Goal: Transaction & Acquisition: Purchase product/service

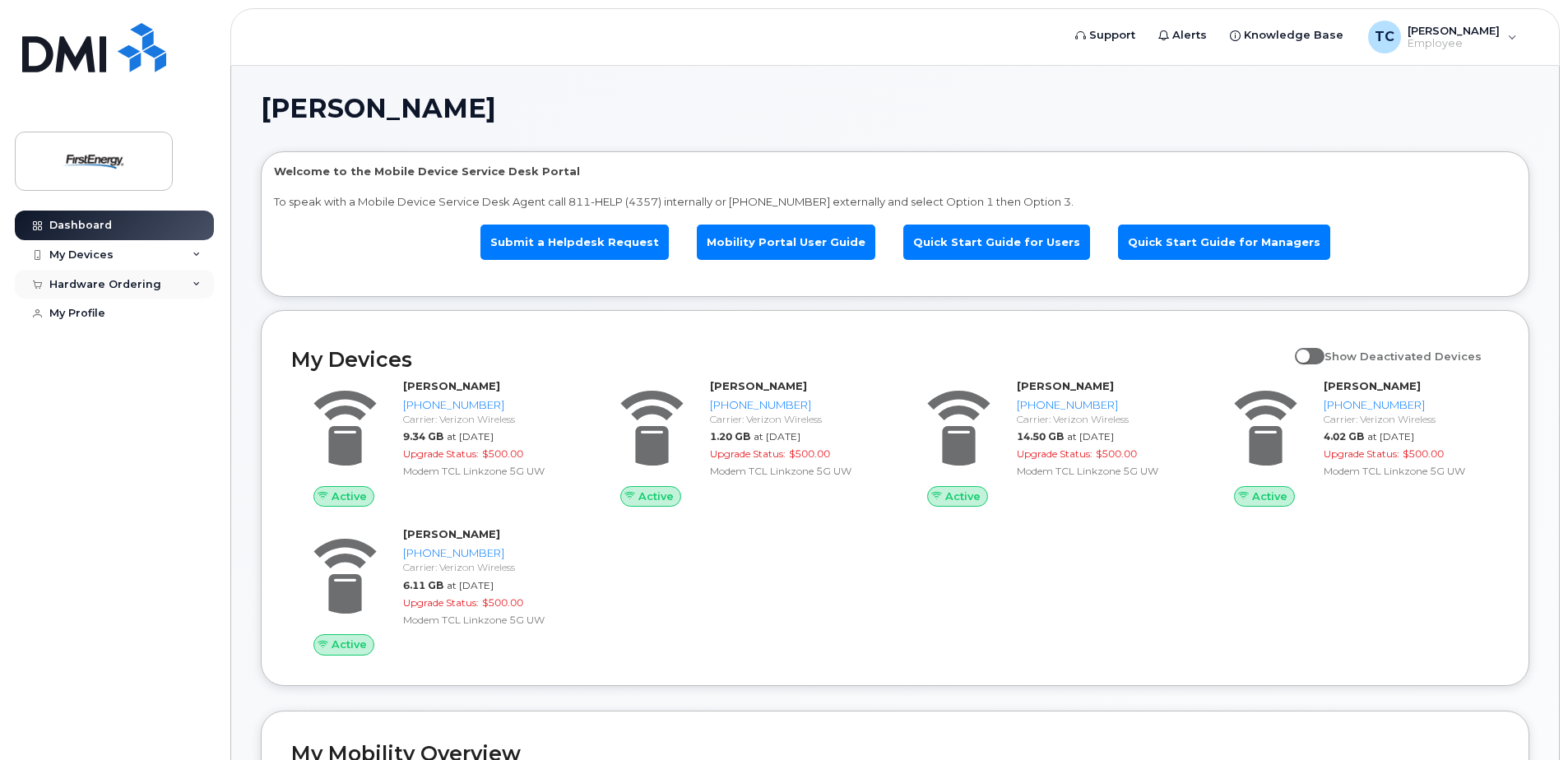
click at [193, 283] on icon at bounding box center [196, 284] width 9 height 9
click at [91, 342] on div "New Order" at bounding box center [88, 345] width 63 height 14
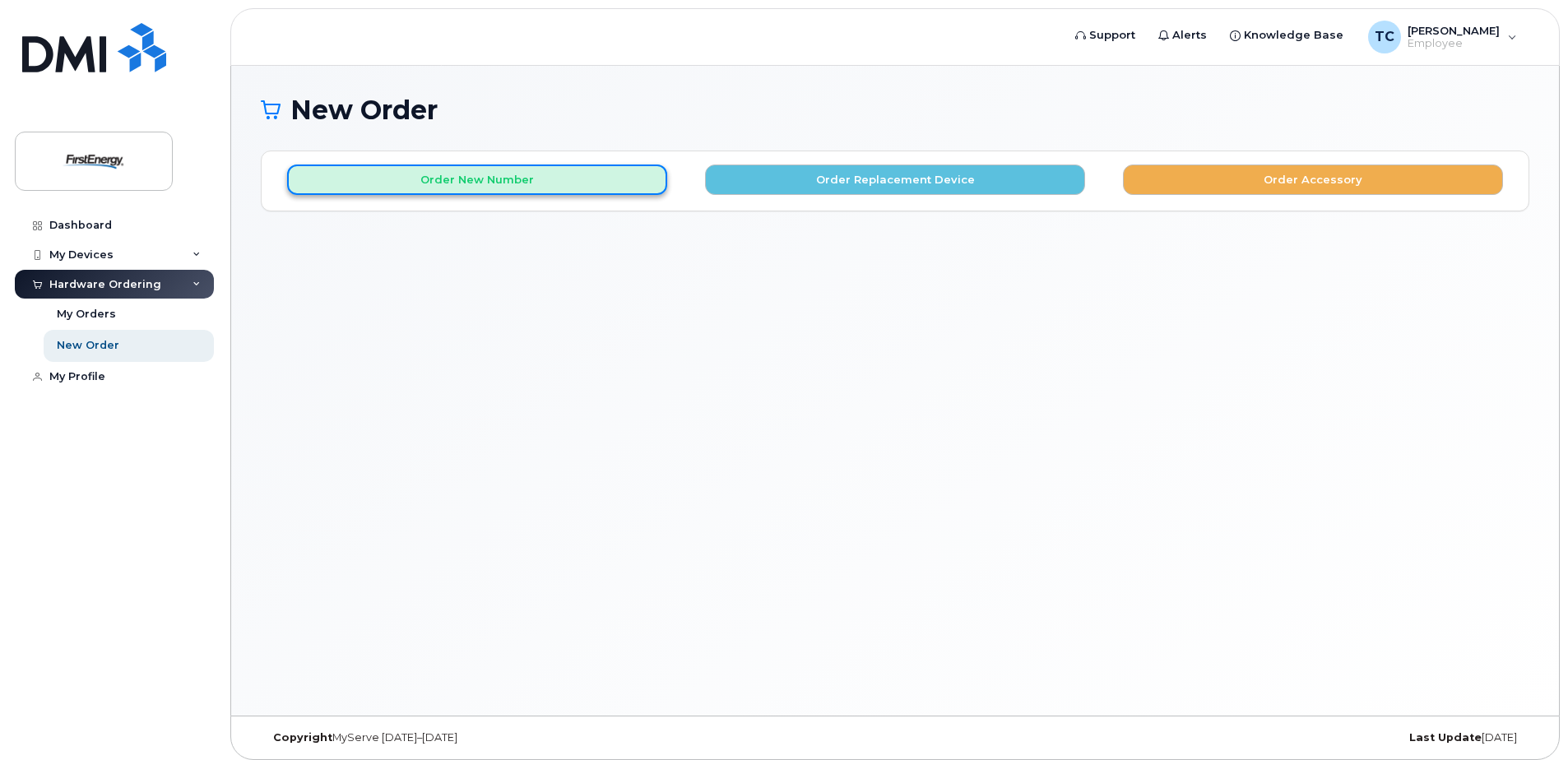
click at [470, 178] on button "Order New Number" at bounding box center [477, 180] width 380 height 31
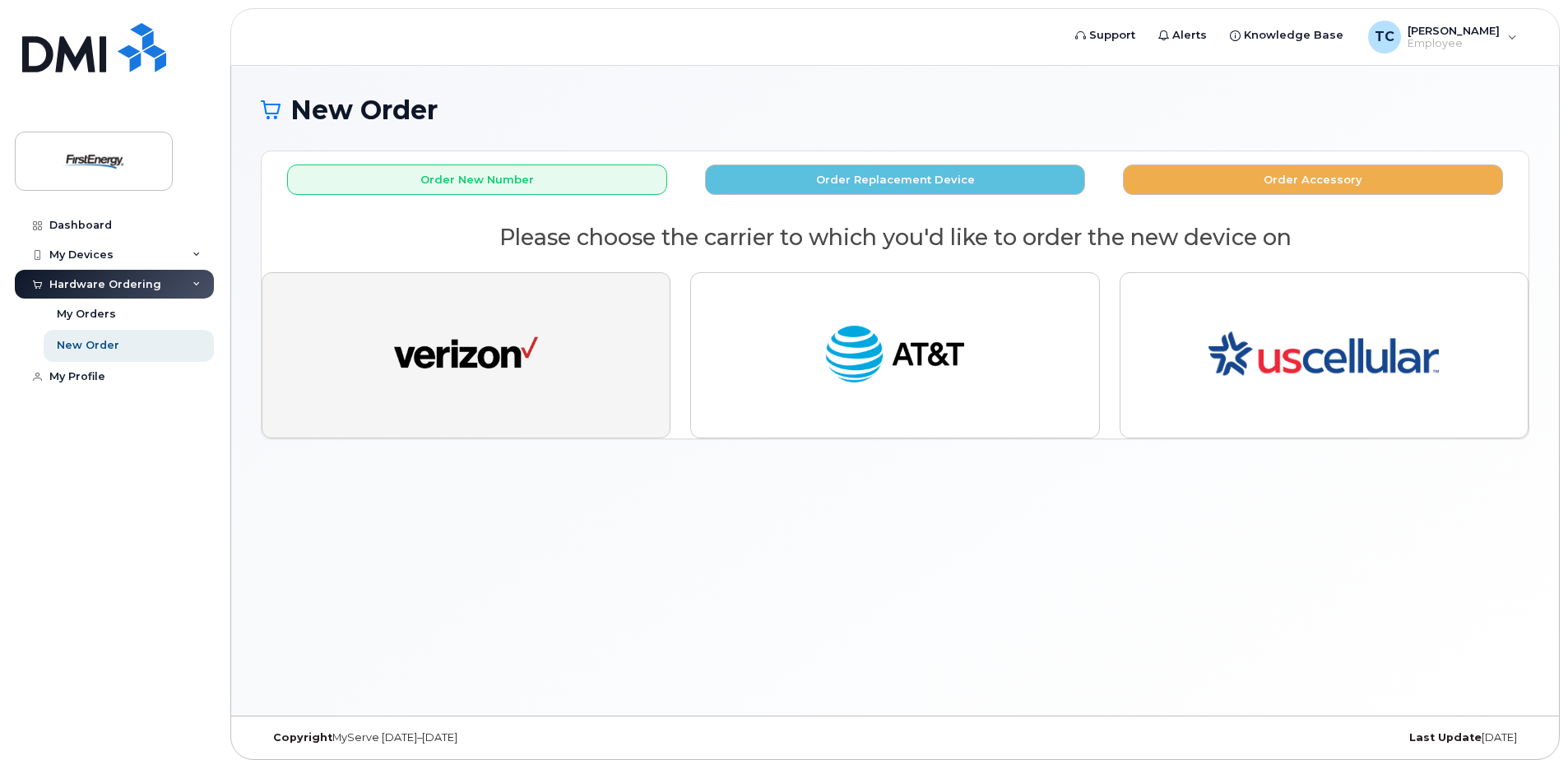
click at [502, 357] on img "button" at bounding box center [465, 355] width 144 height 74
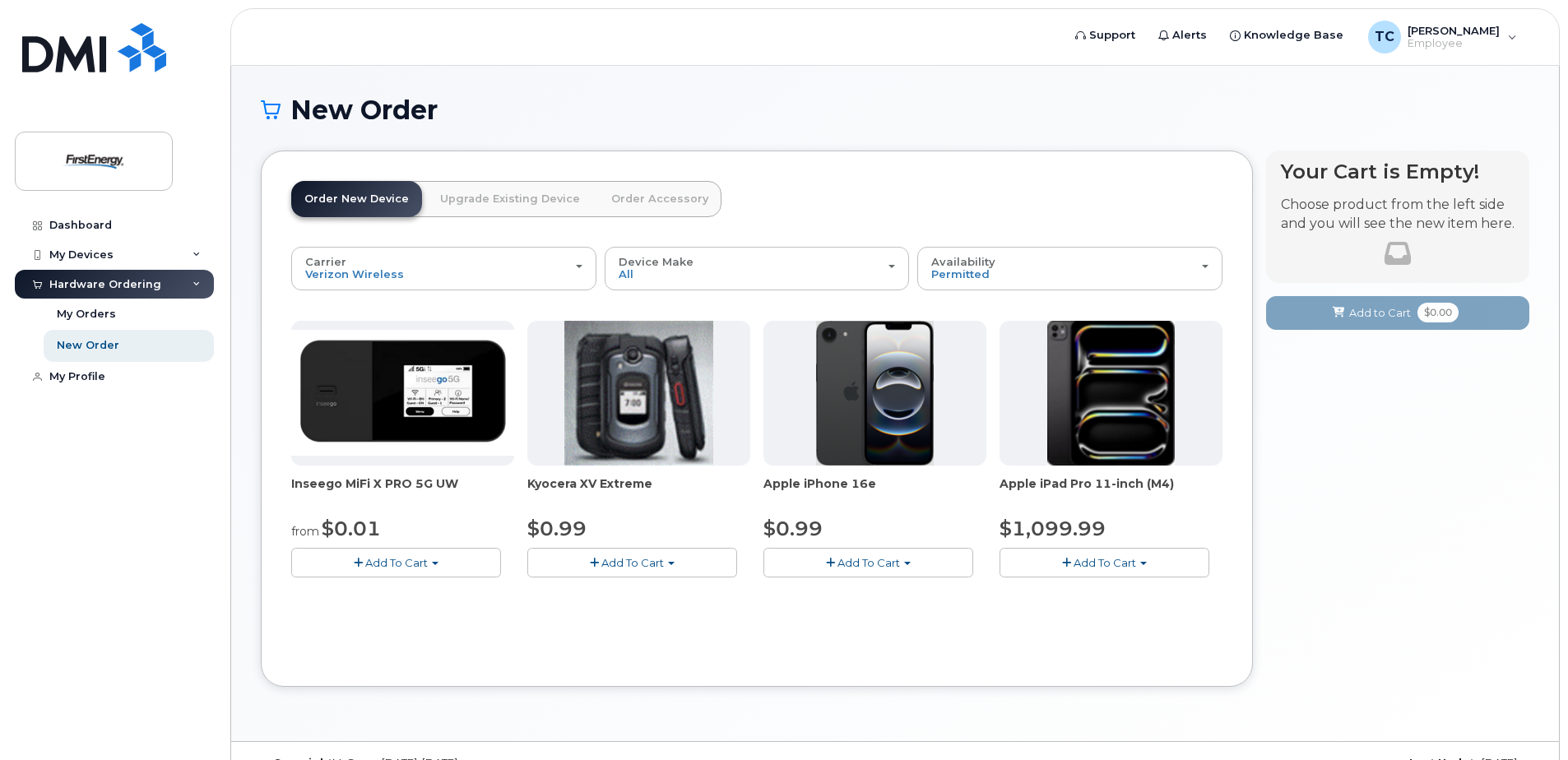
click at [384, 557] on span "Add To Cart" at bounding box center [396, 563] width 63 height 13
click at [393, 590] on link "$0.01 - 2 Year Activation" at bounding box center [378, 593] width 165 height 20
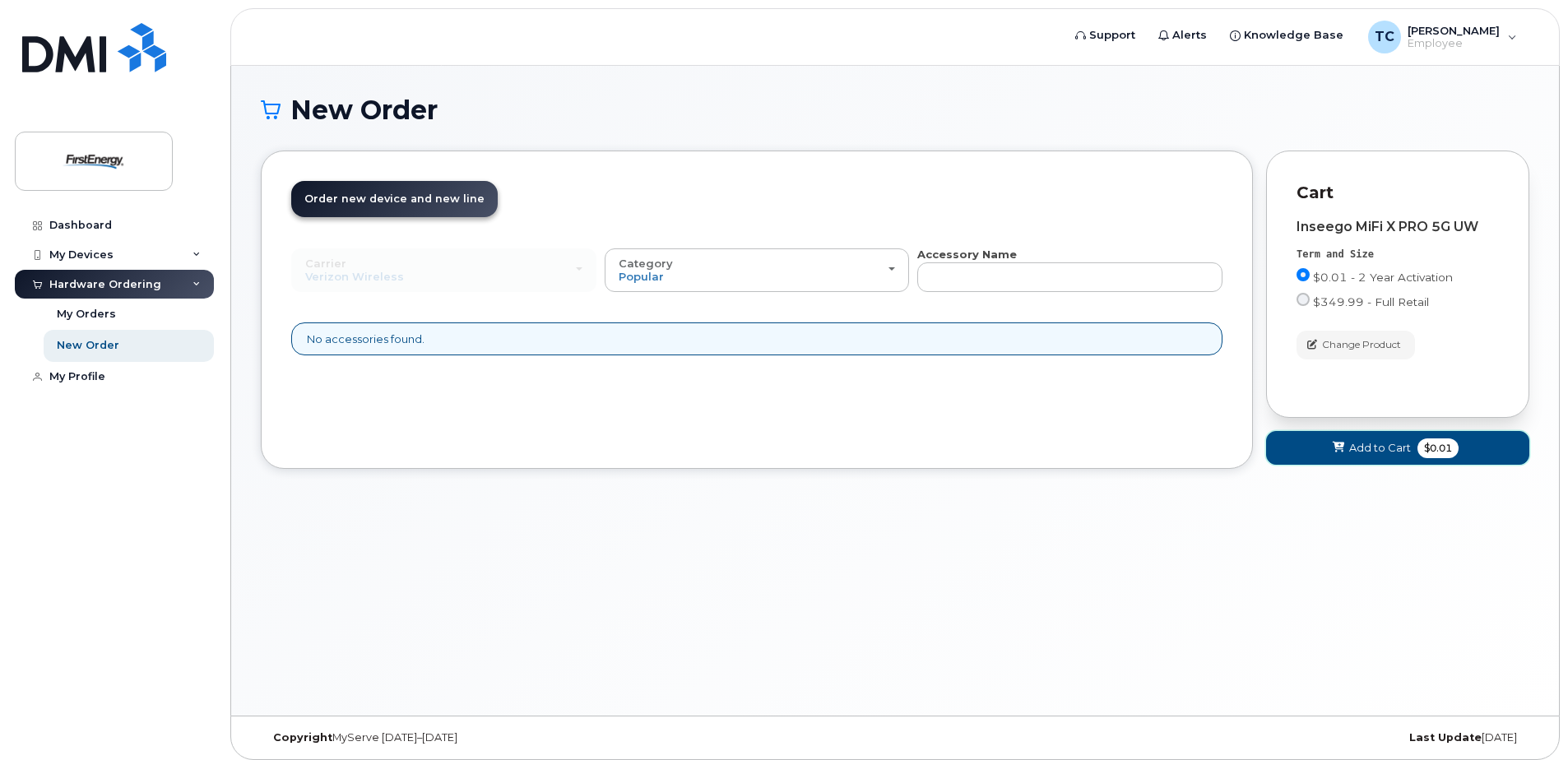
click at [1370, 445] on span "Add to Cart" at bounding box center [1380, 448] width 62 height 15
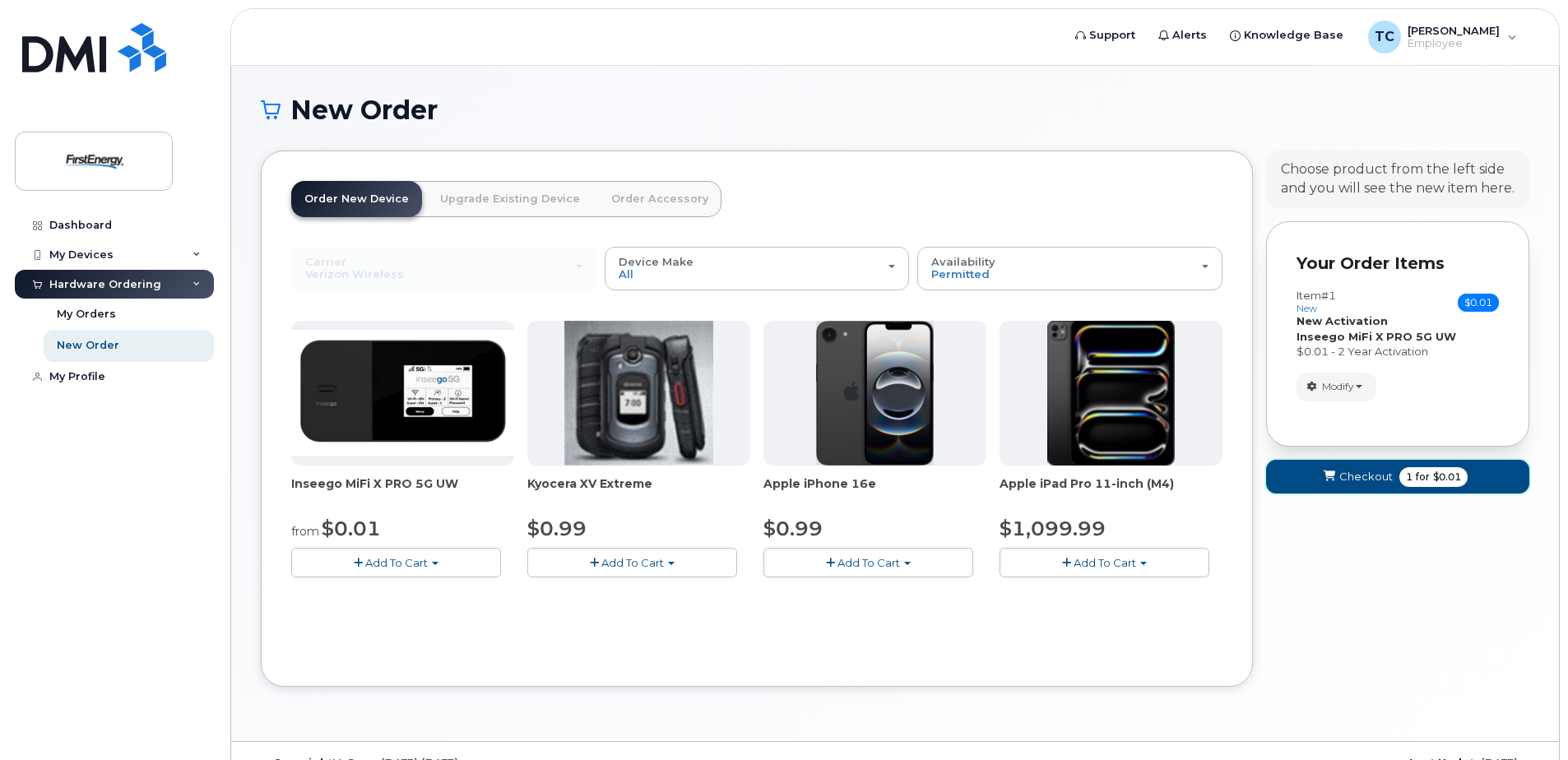
click at [1356, 470] on span "Checkout" at bounding box center [1367, 477] width 54 height 15
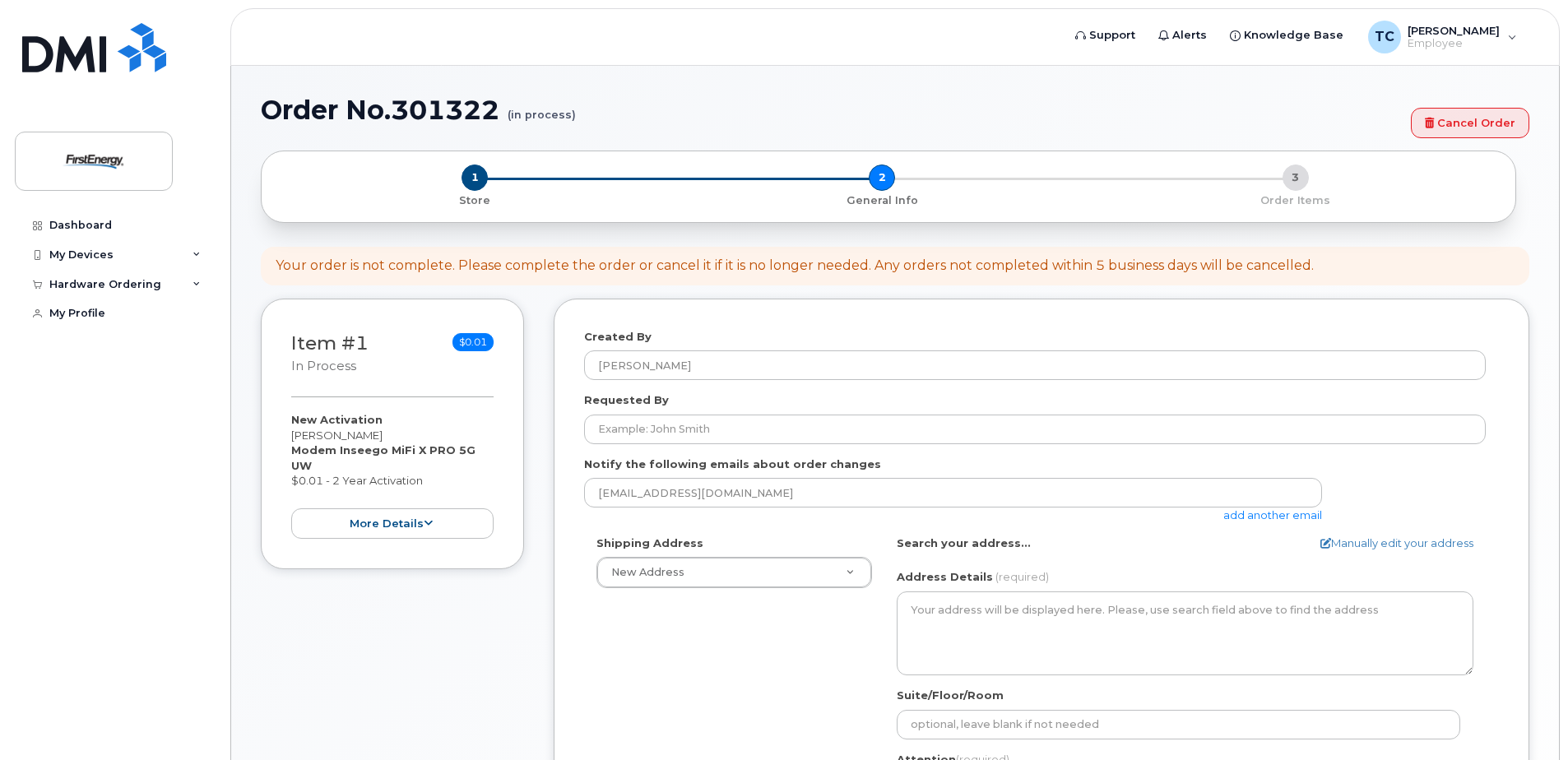
select select
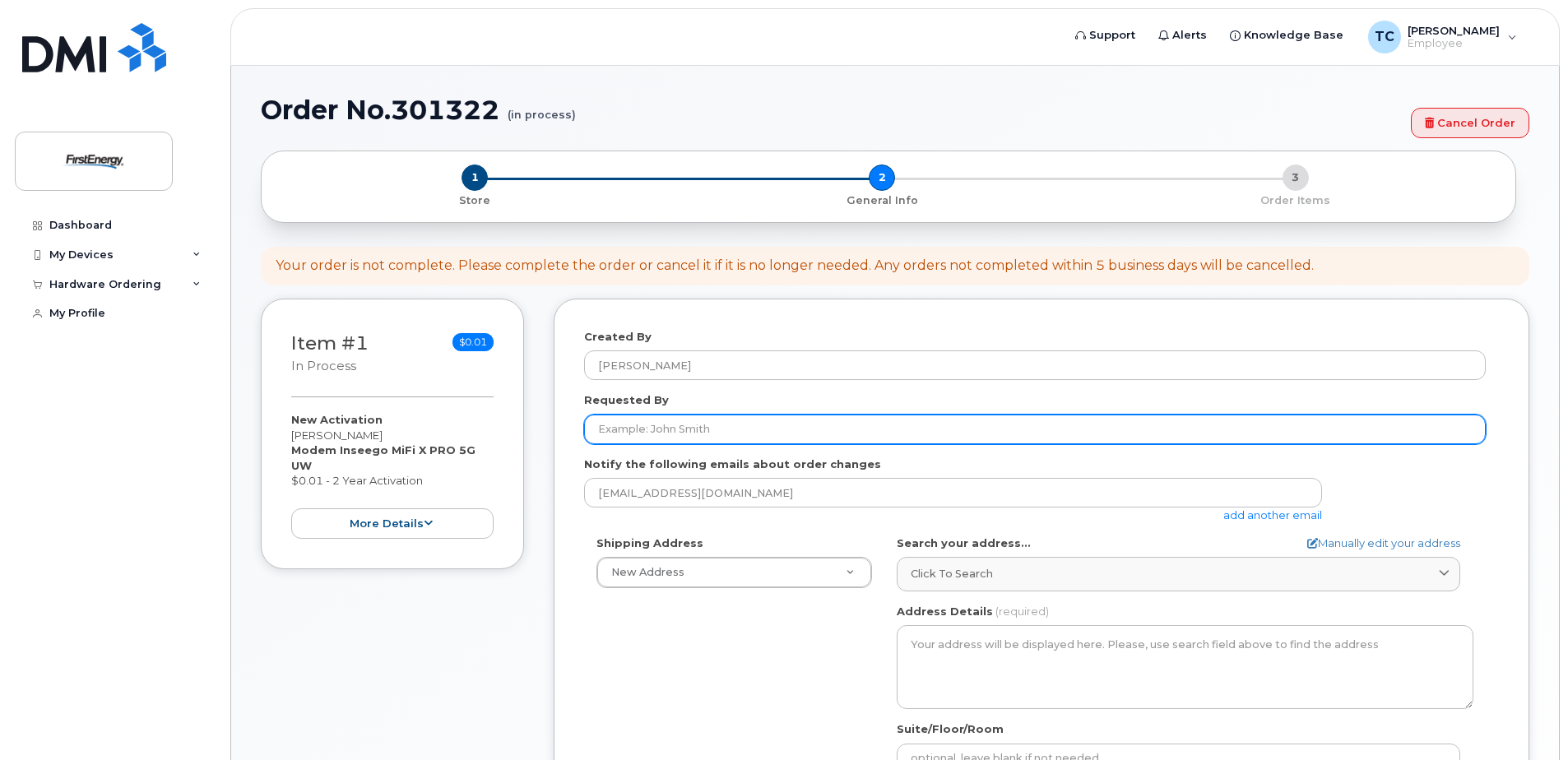
click at [726, 422] on input "Requested By" at bounding box center [1034, 430] width 902 height 30
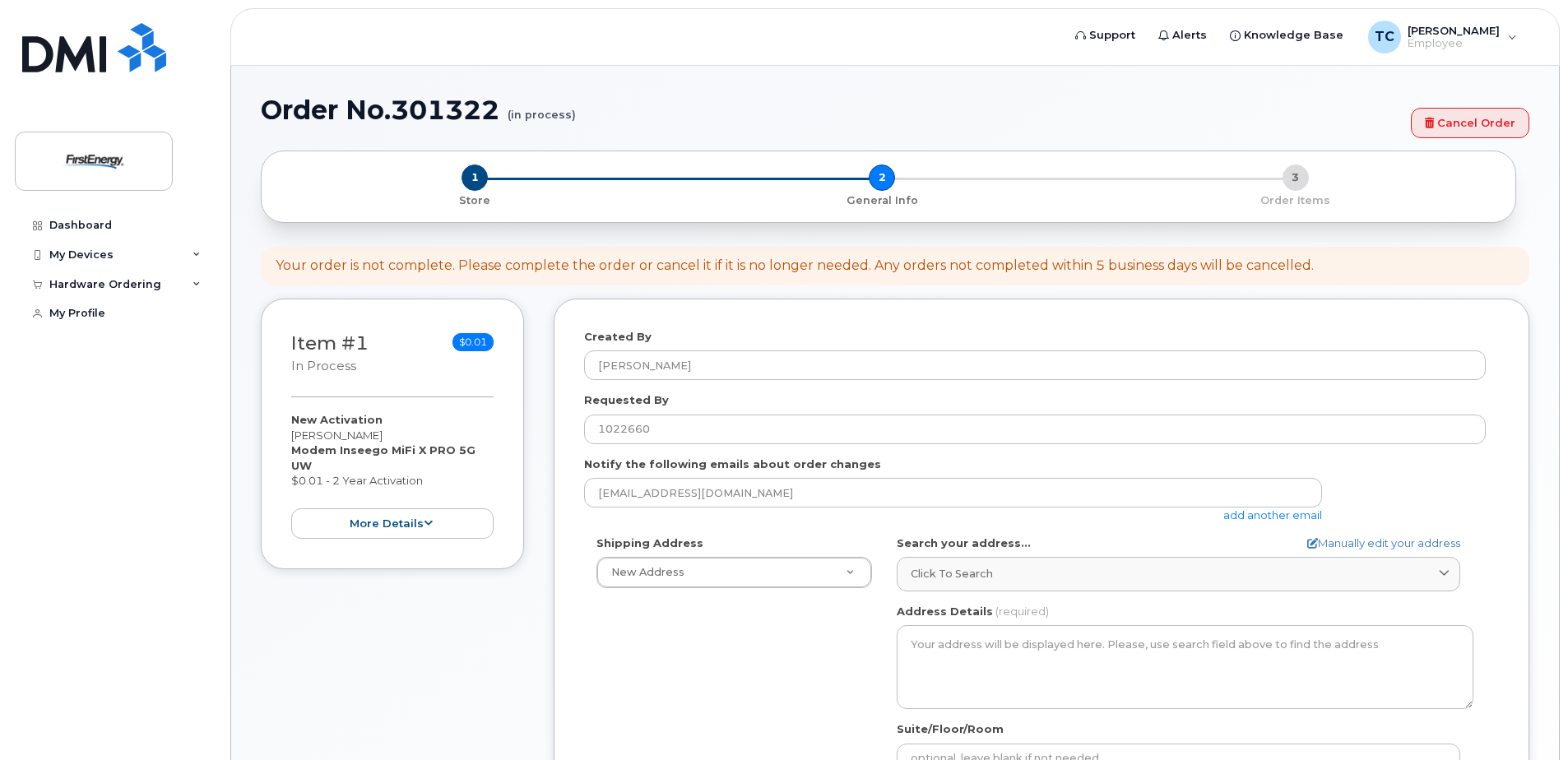
scroll to position [76, 0]
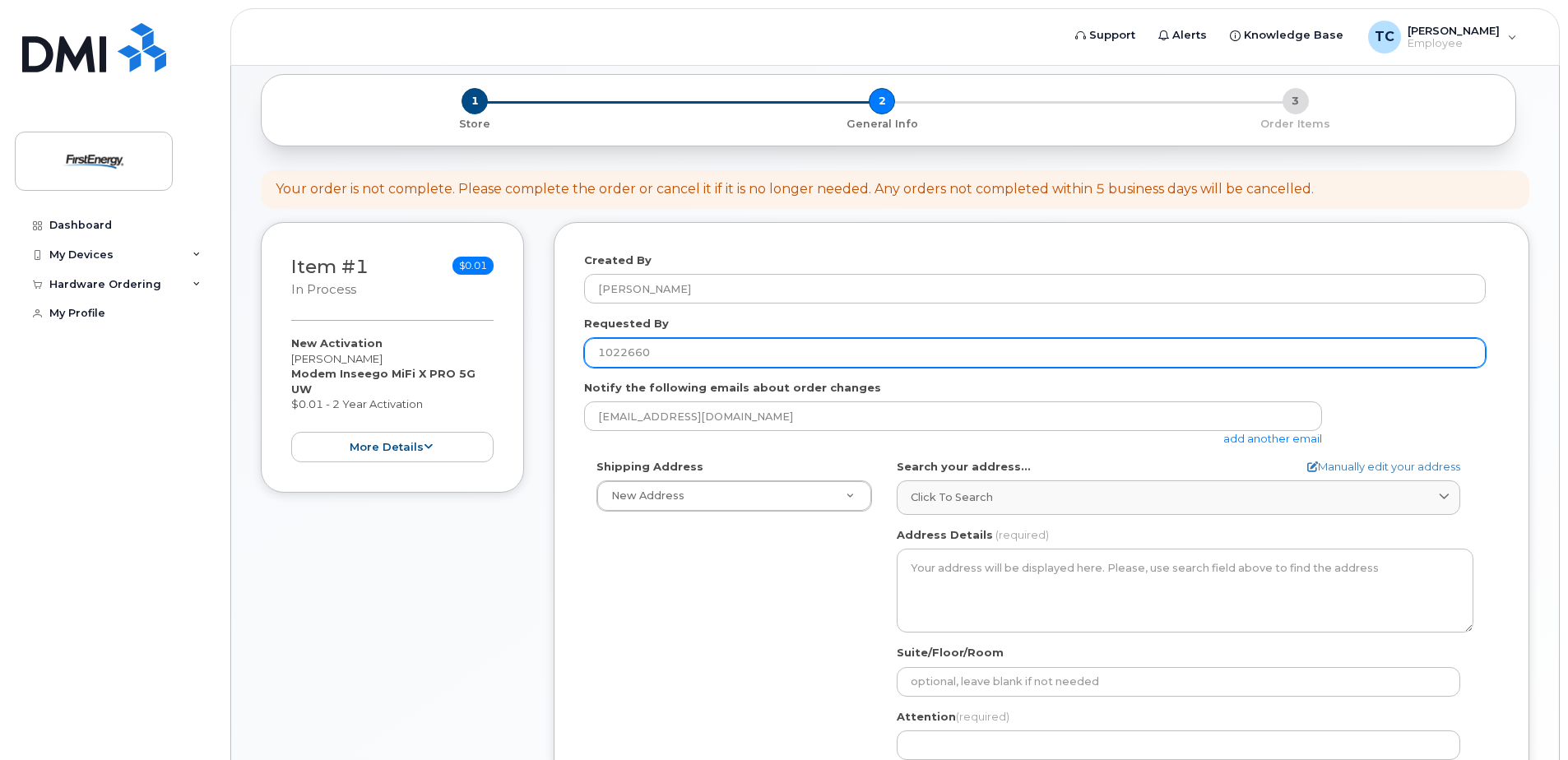
drag, startPoint x: 664, startPoint y: 353, endPoint x: 589, endPoint y: 351, distance: 75.0
click at [589, 351] on input "1022660" at bounding box center [1034, 353] width 902 height 30
type input "Thomas Musick"
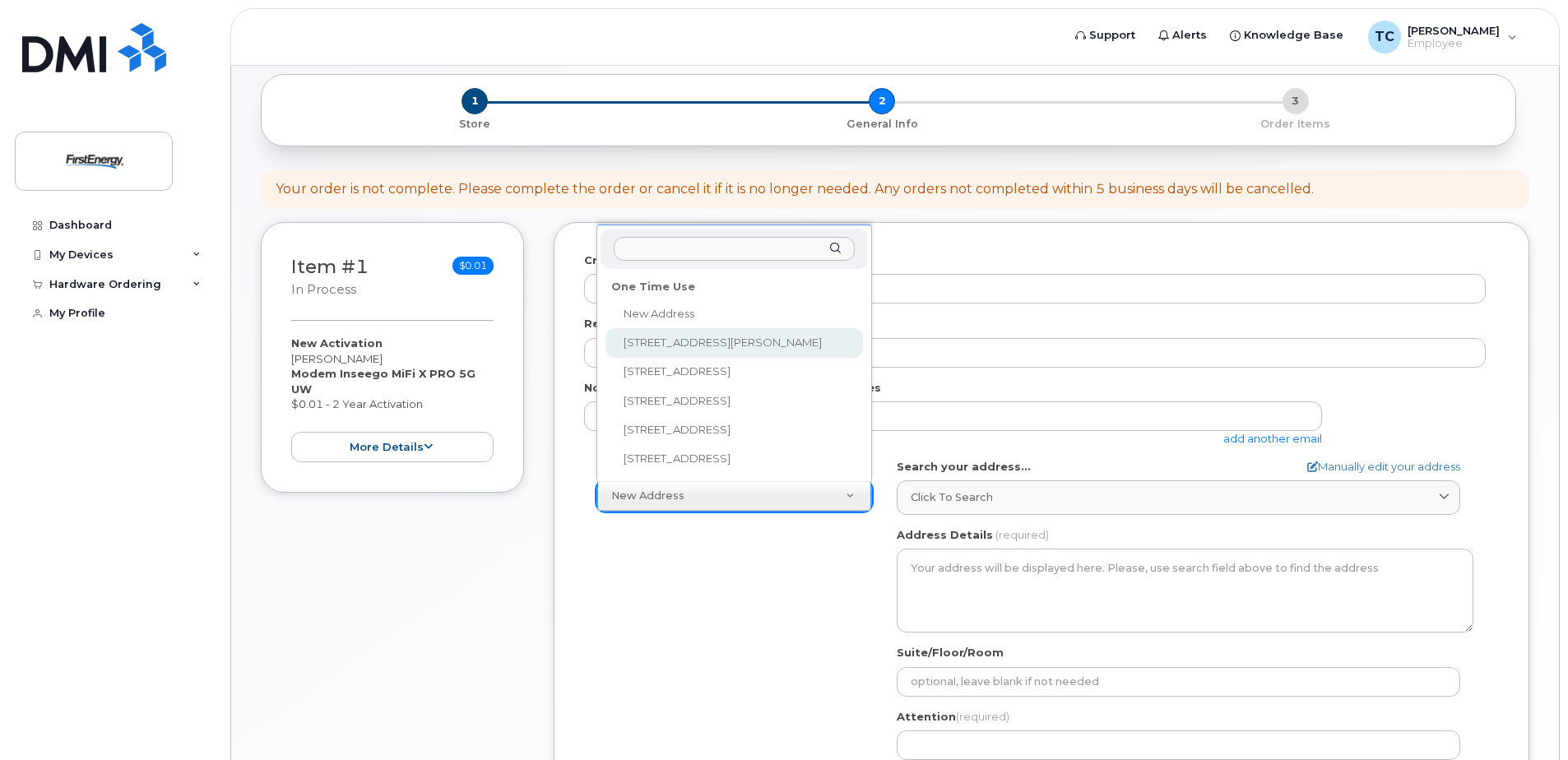
select select "4111 Hudson Dr"
type textarea "4111 Hudson Dr STOW OH 44224-2213 UNITED STATES"
type input "Thomas Maggiore"
type input "3303237085"
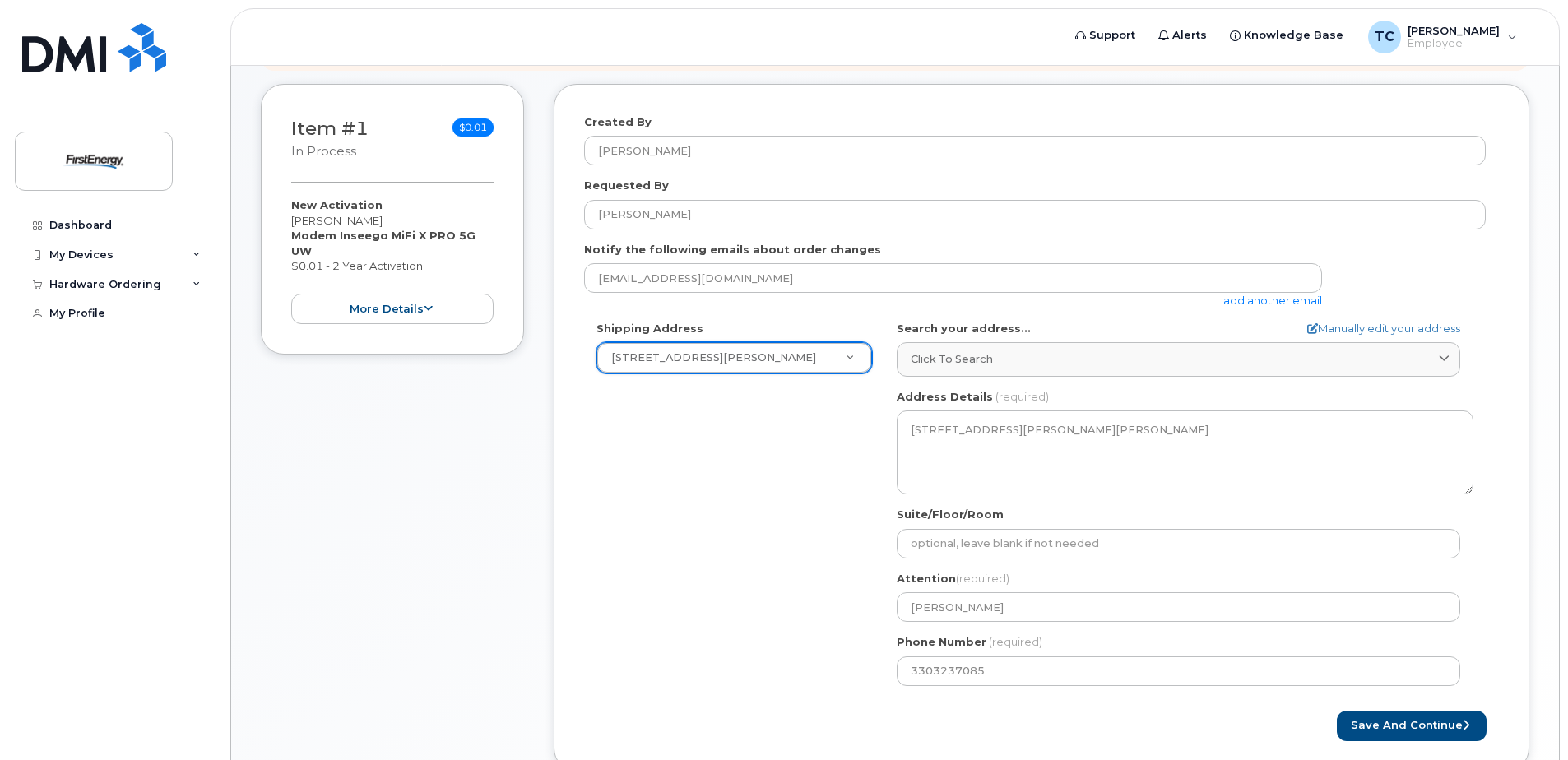
scroll to position [241, 0]
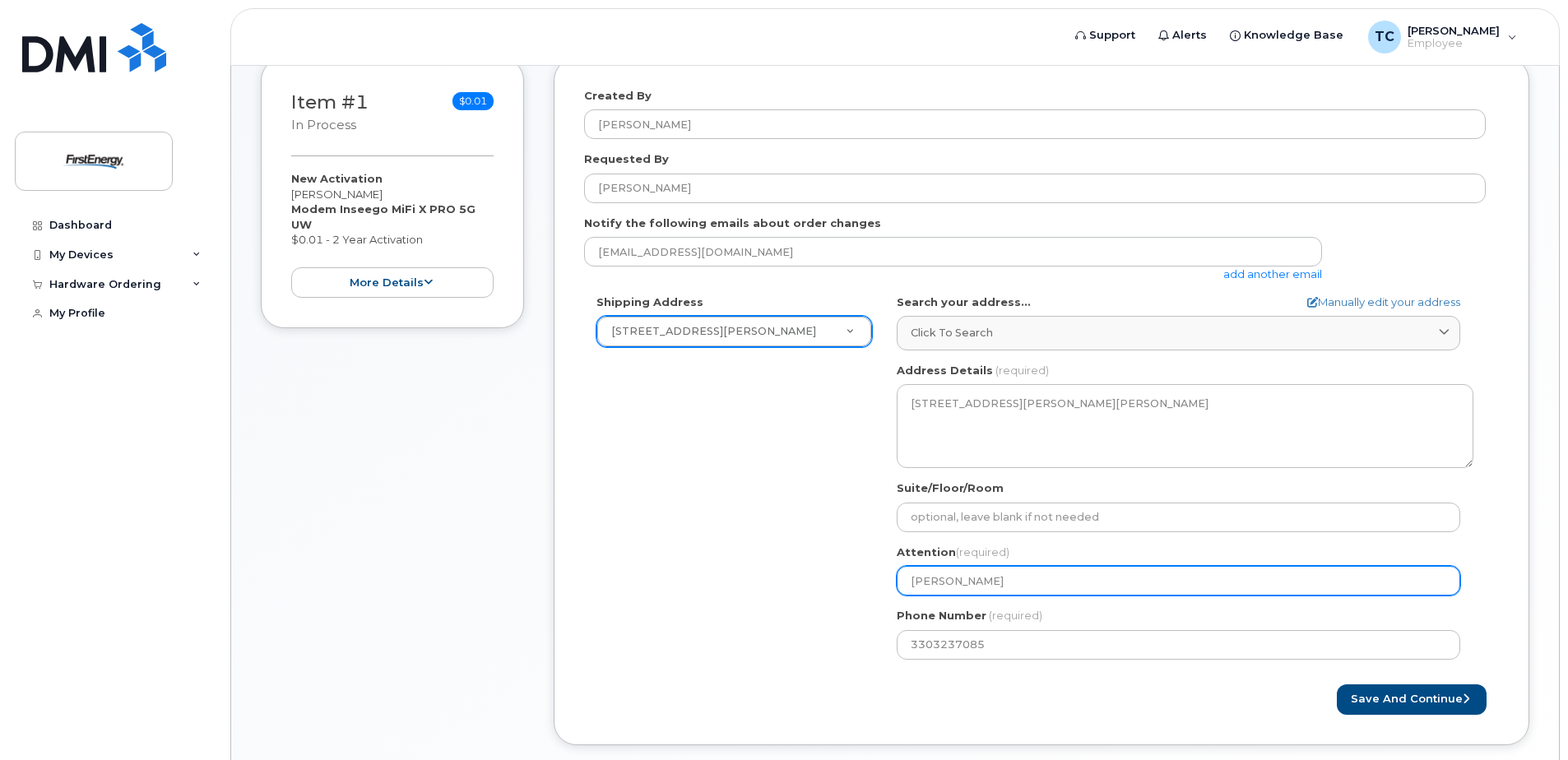
drag, startPoint x: 1029, startPoint y: 579, endPoint x: 908, endPoint y: 582, distance: 121.0
click at [908, 582] on input "Thomas Maggiore" at bounding box center [1178, 581] width 563 height 30
select select
type input "T"
select select
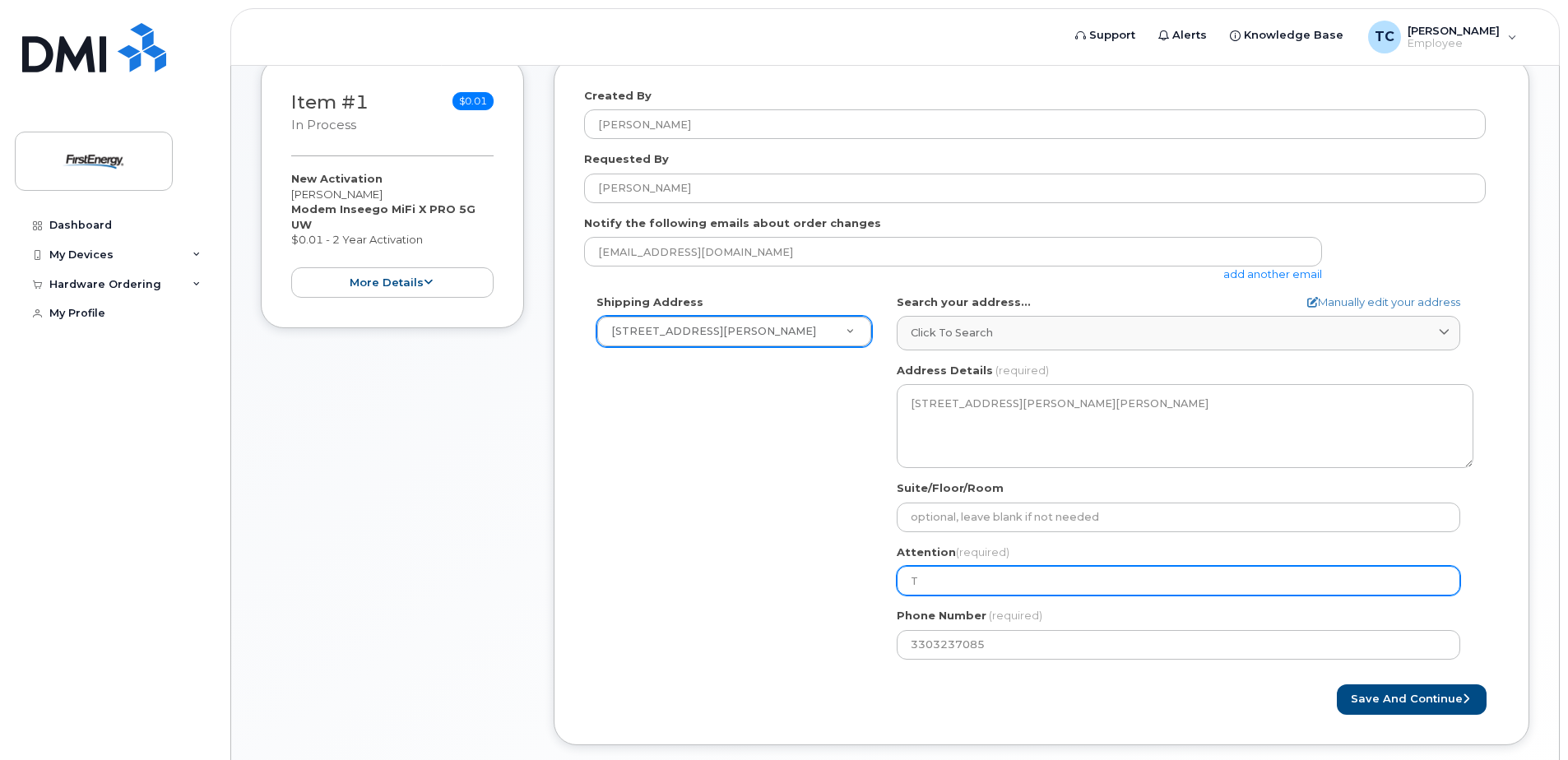
type input "Th"
select select
type input "Tho"
select select
type input "Thom"
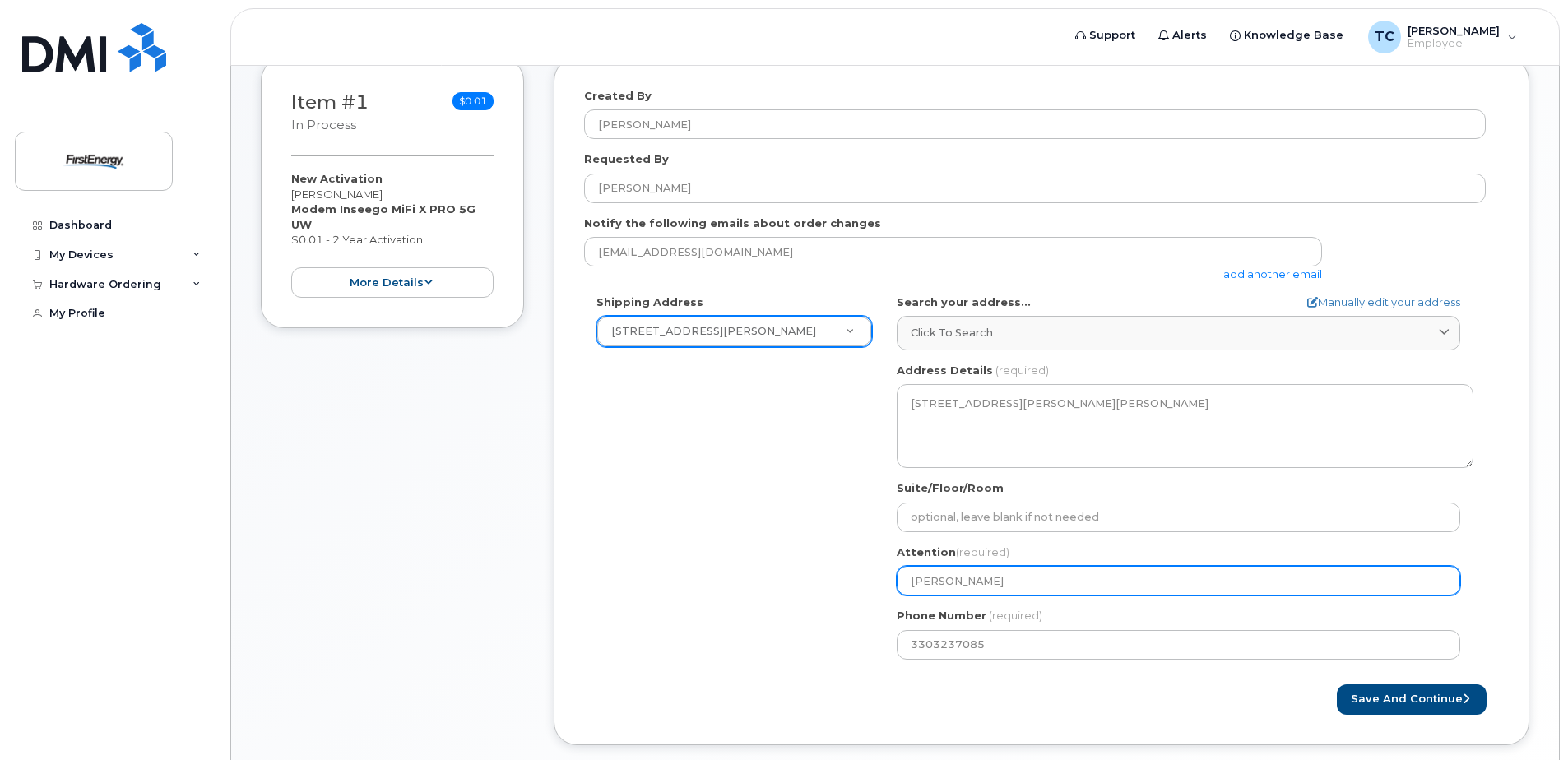
select select
type input "Thoma"
select select
type input "Thomas"
select select
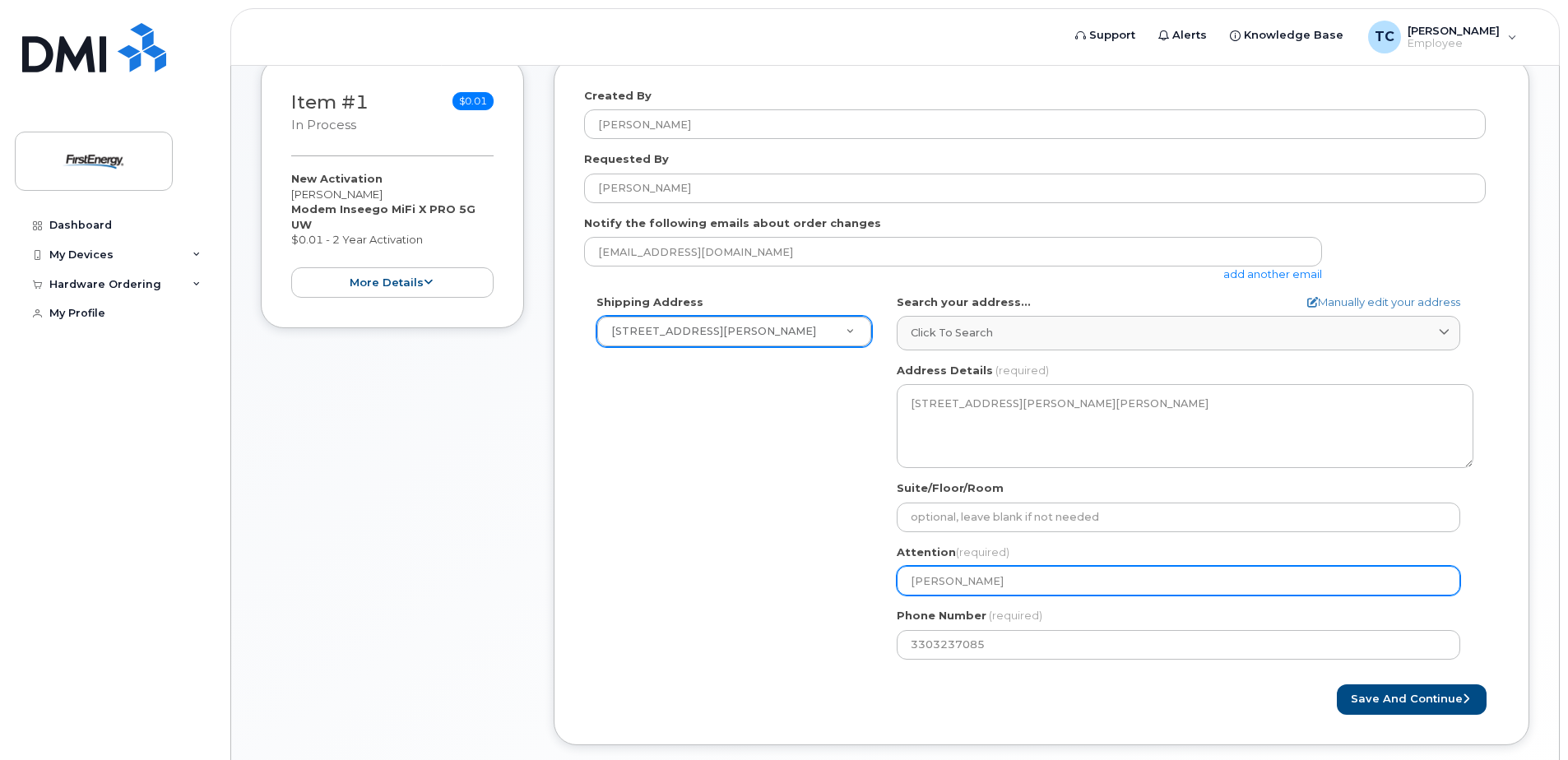
type input "Thomas M"
select select
type input "Thomas Mu"
select select
type input "Thomas Mus"
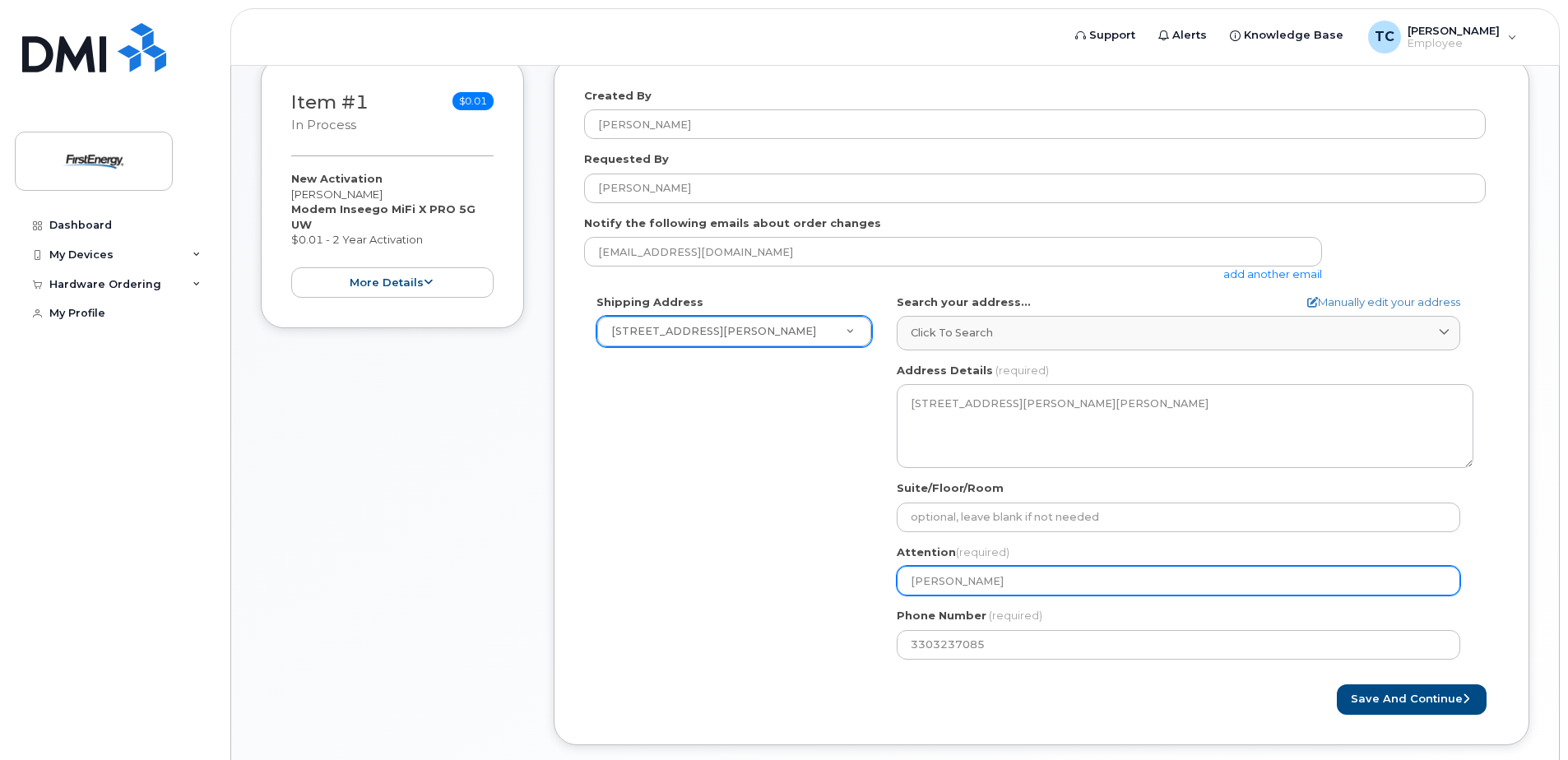
select select
type input "Thomas Musi"
select select
type input "Thomas Music"
select select
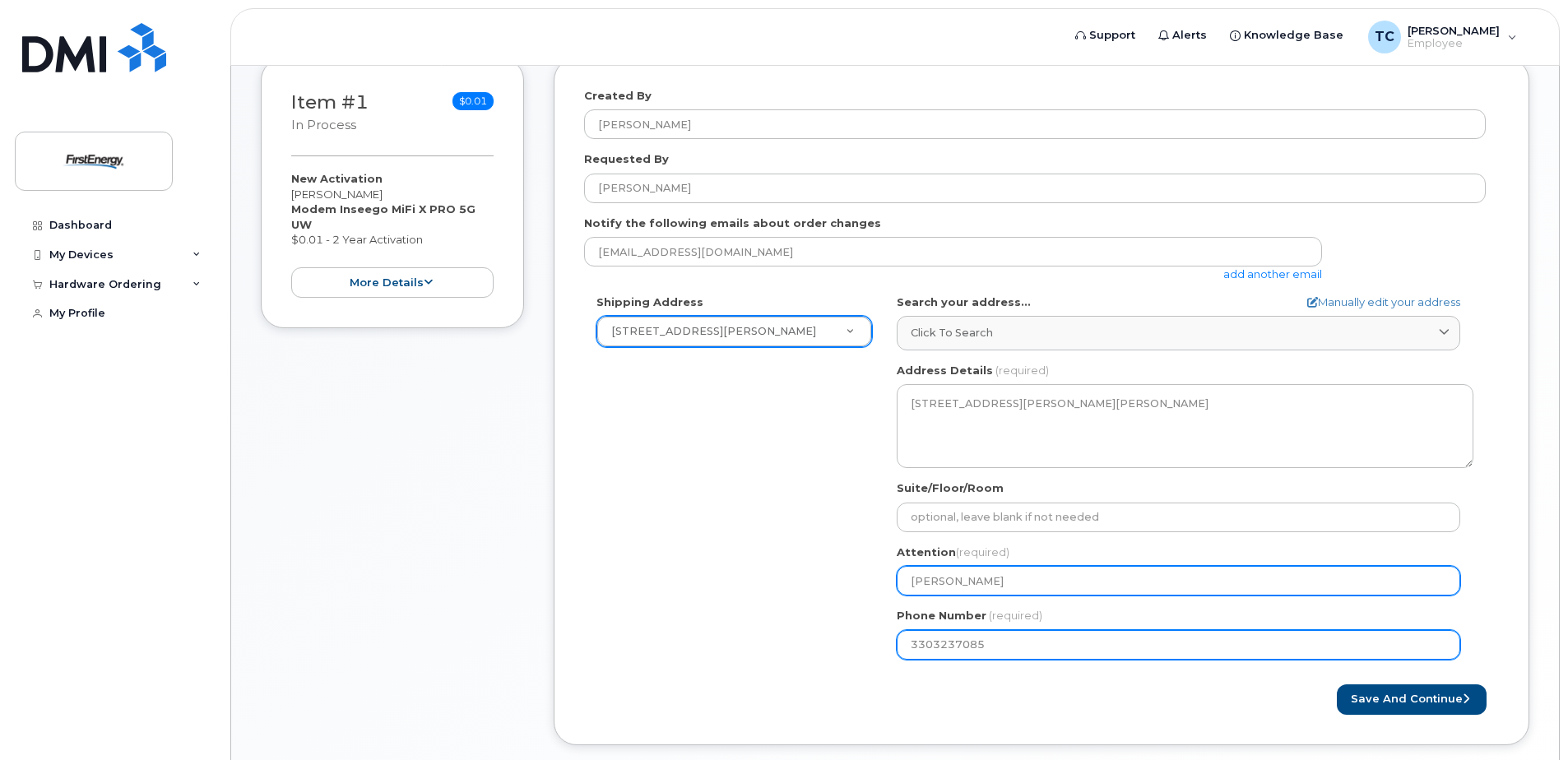
type input "Thomas Musick"
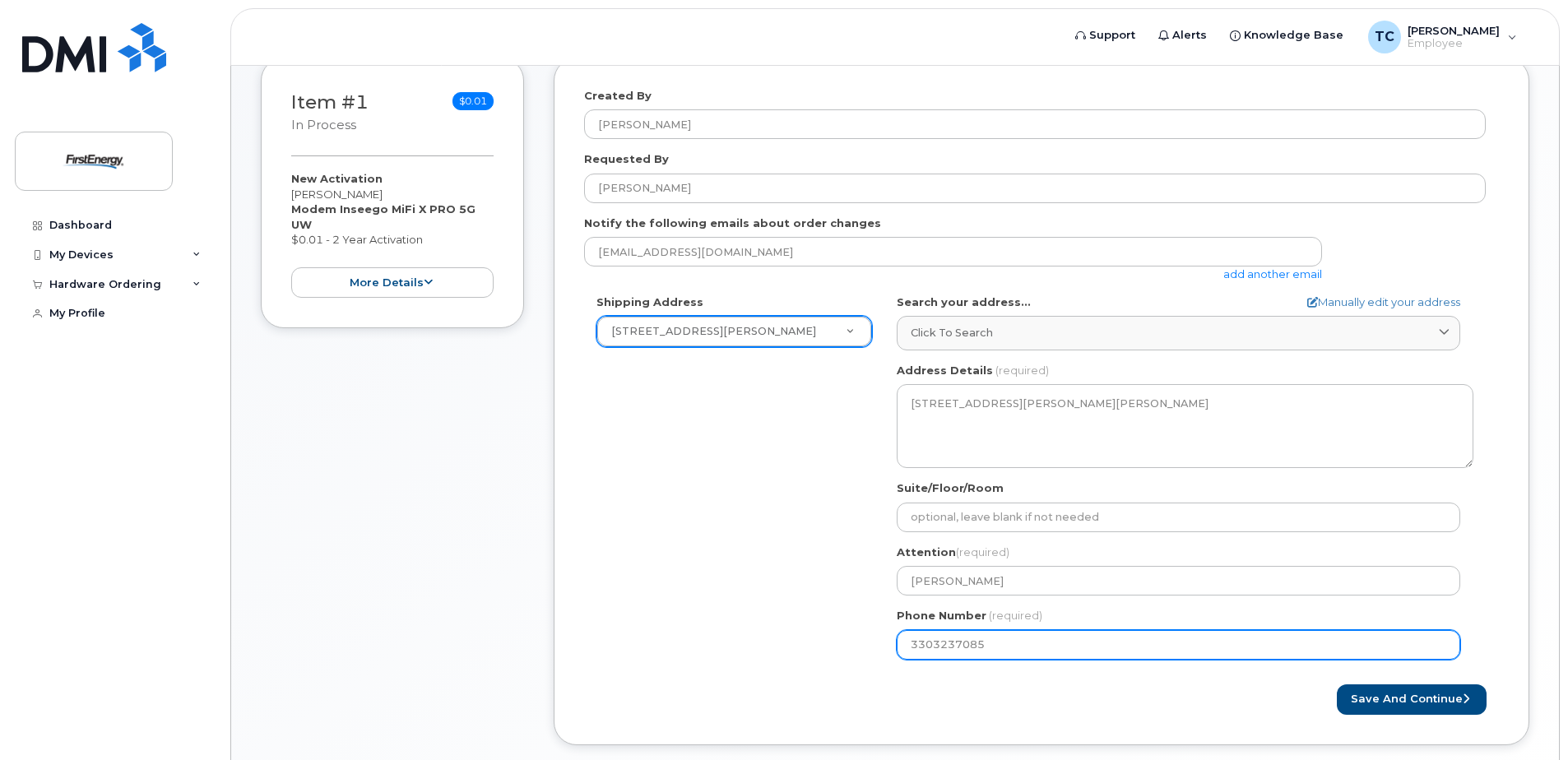
drag, startPoint x: 996, startPoint y: 644, endPoint x: 903, endPoint y: 644, distance: 93.0
click at [903, 644] on input "3303237085" at bounding box center [1178, 644] width 563 height 30
paste input "number"
select select
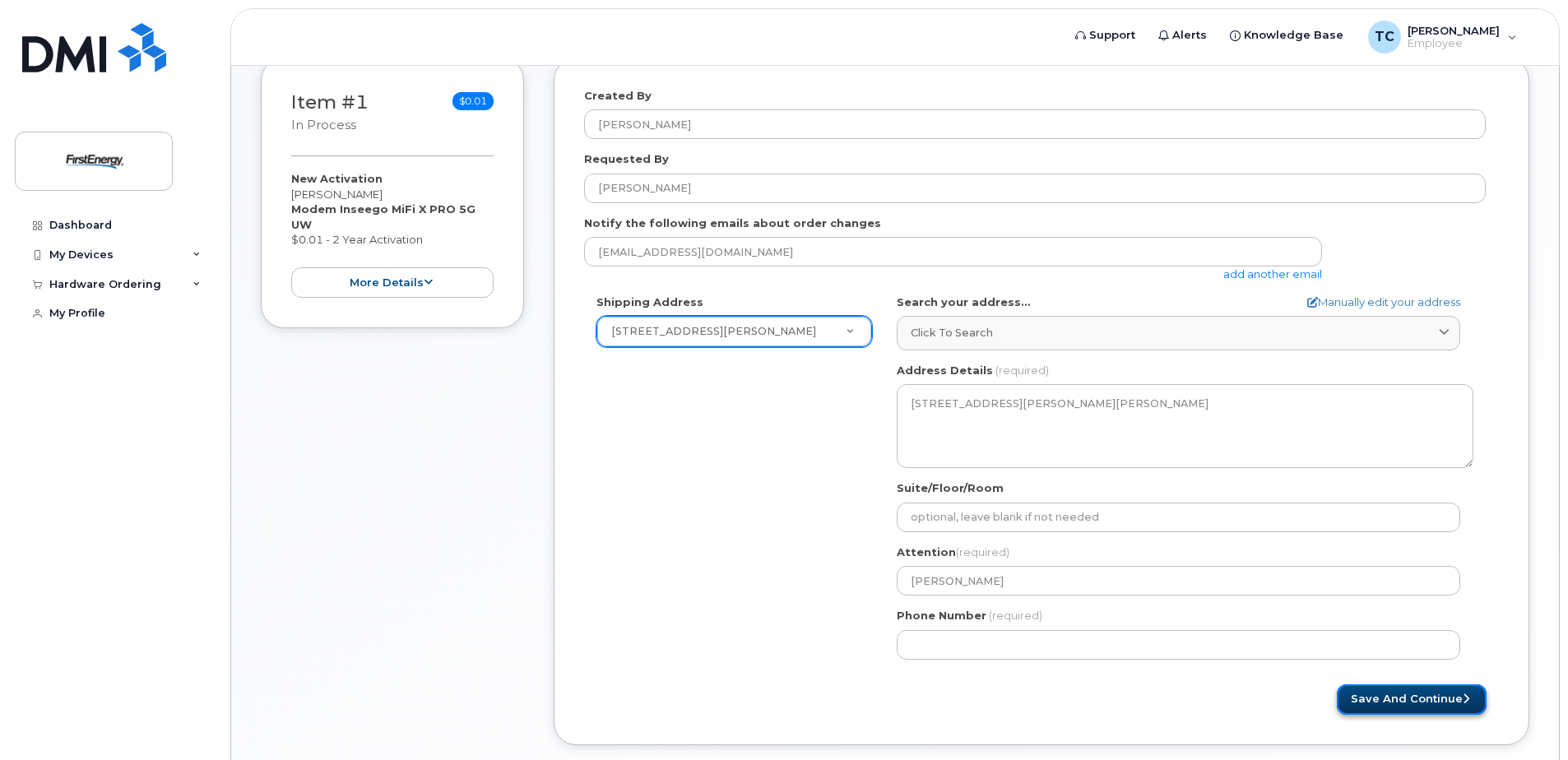
click at [1389, 694] on button "Save and Continue" at bounding box center [1411, 700] width 149 height 31
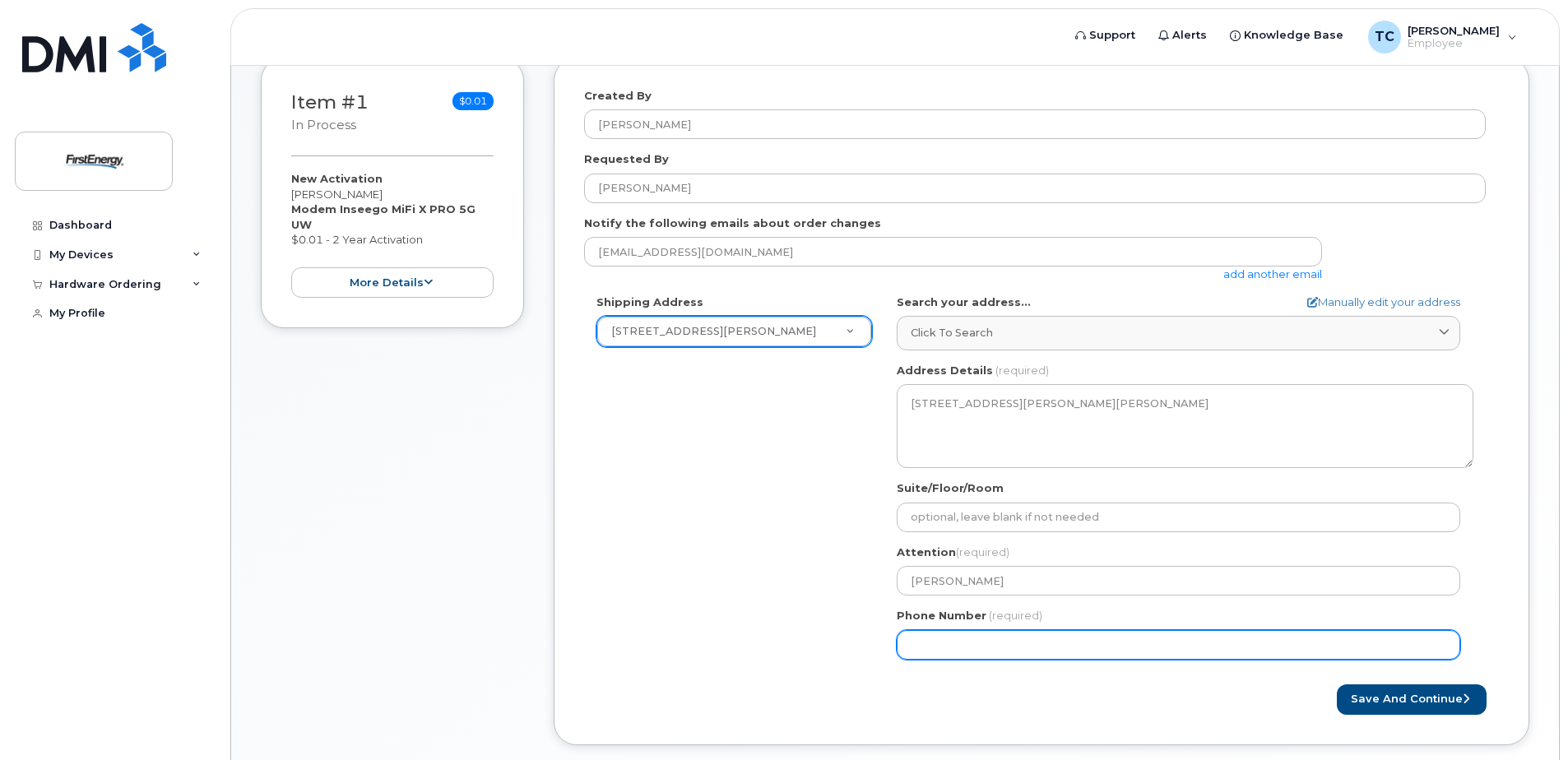
drag, startPoint x: 939, startPoint y: 641, endPoint x: 938, endPoint y: 652, distance: 11.0
click at [939, 641] on input "Phone Number" at bounding box center [1178, 644] width 563 height 30
select select
type input "9378185928"
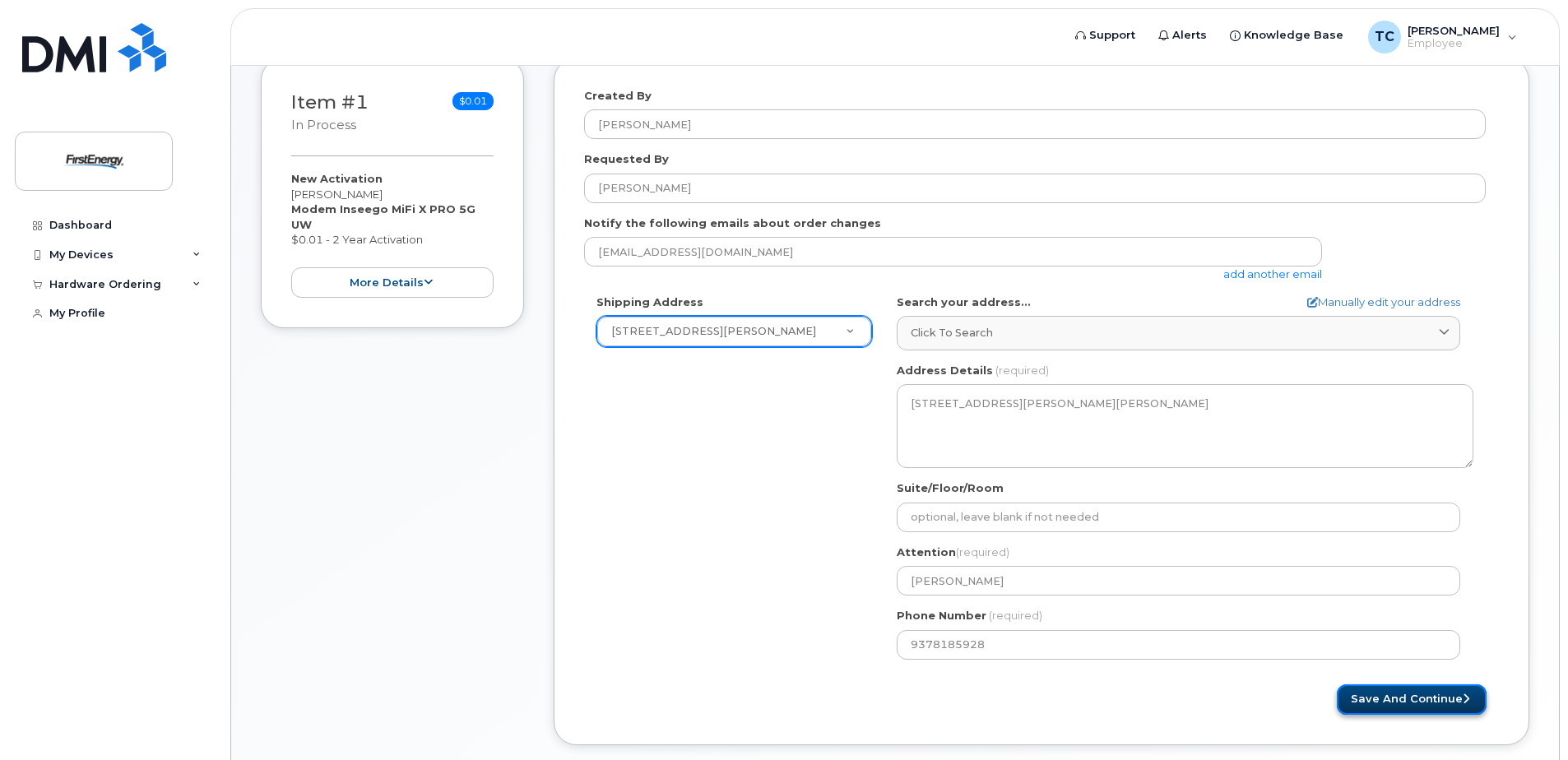
click at [1371, 691] on button "Save and Continue" at bounding box center [1411, 700] width 149 height 31
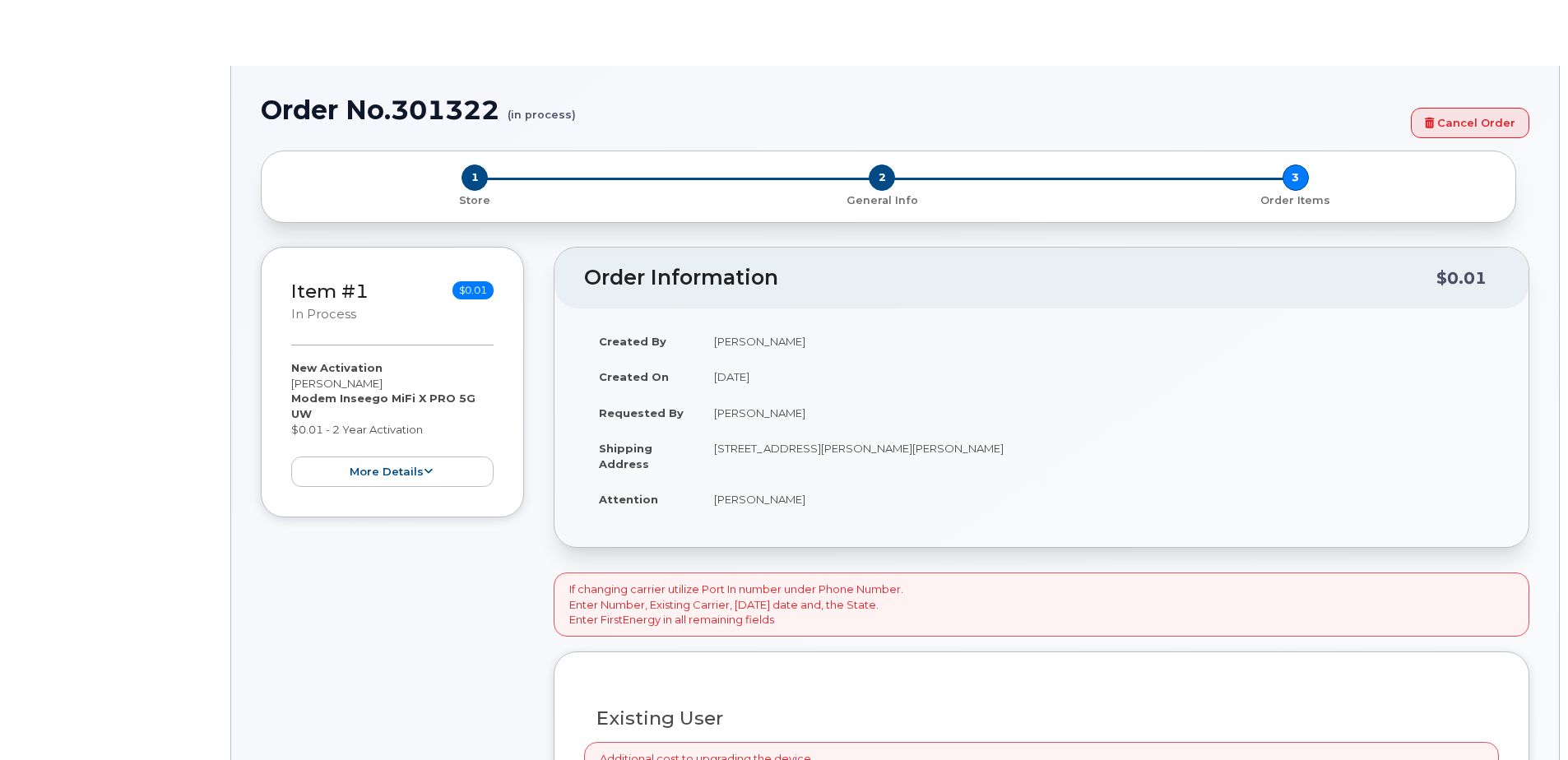
select select "1662235"
radio input "true"
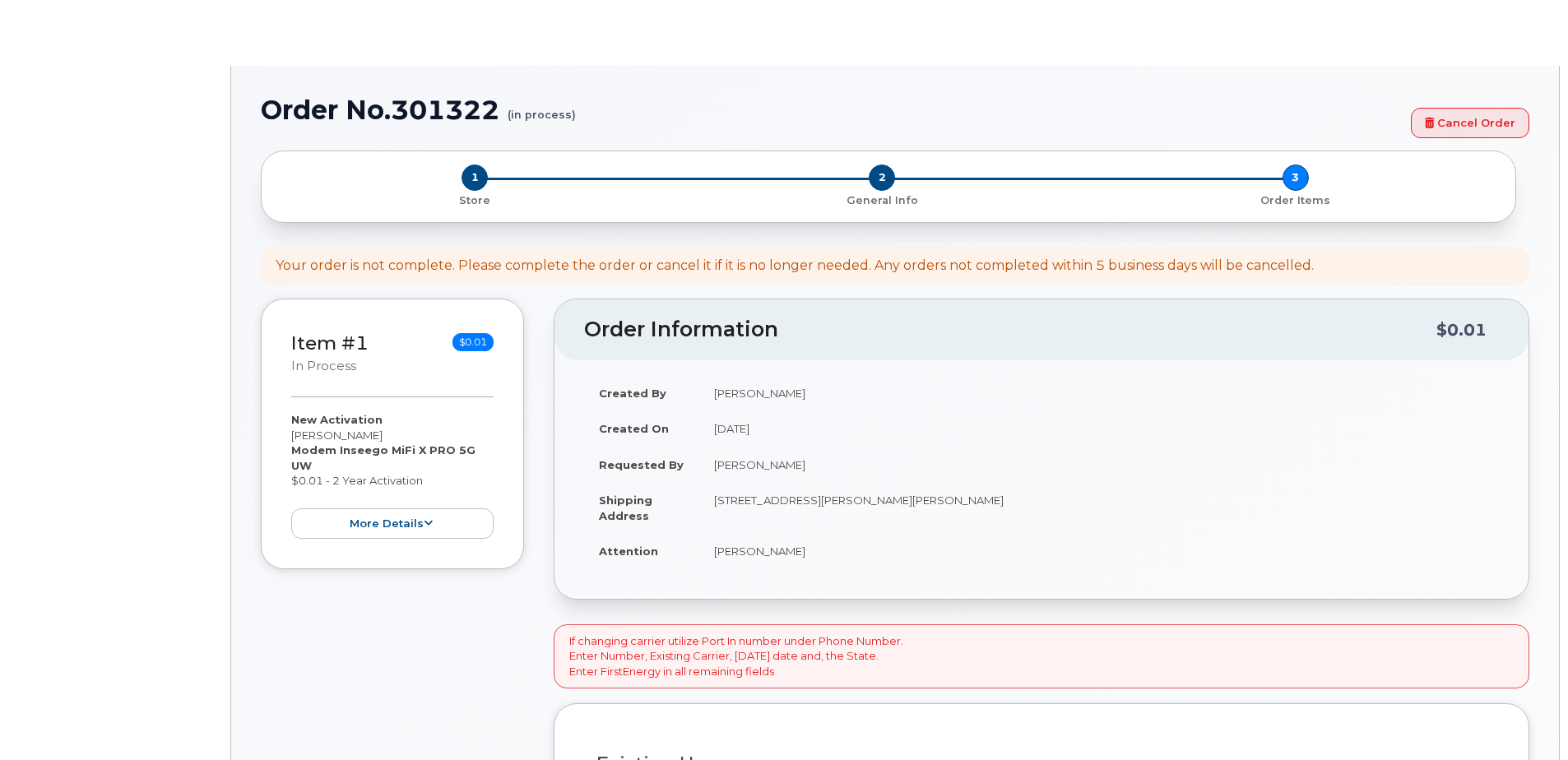
type input "2080700"
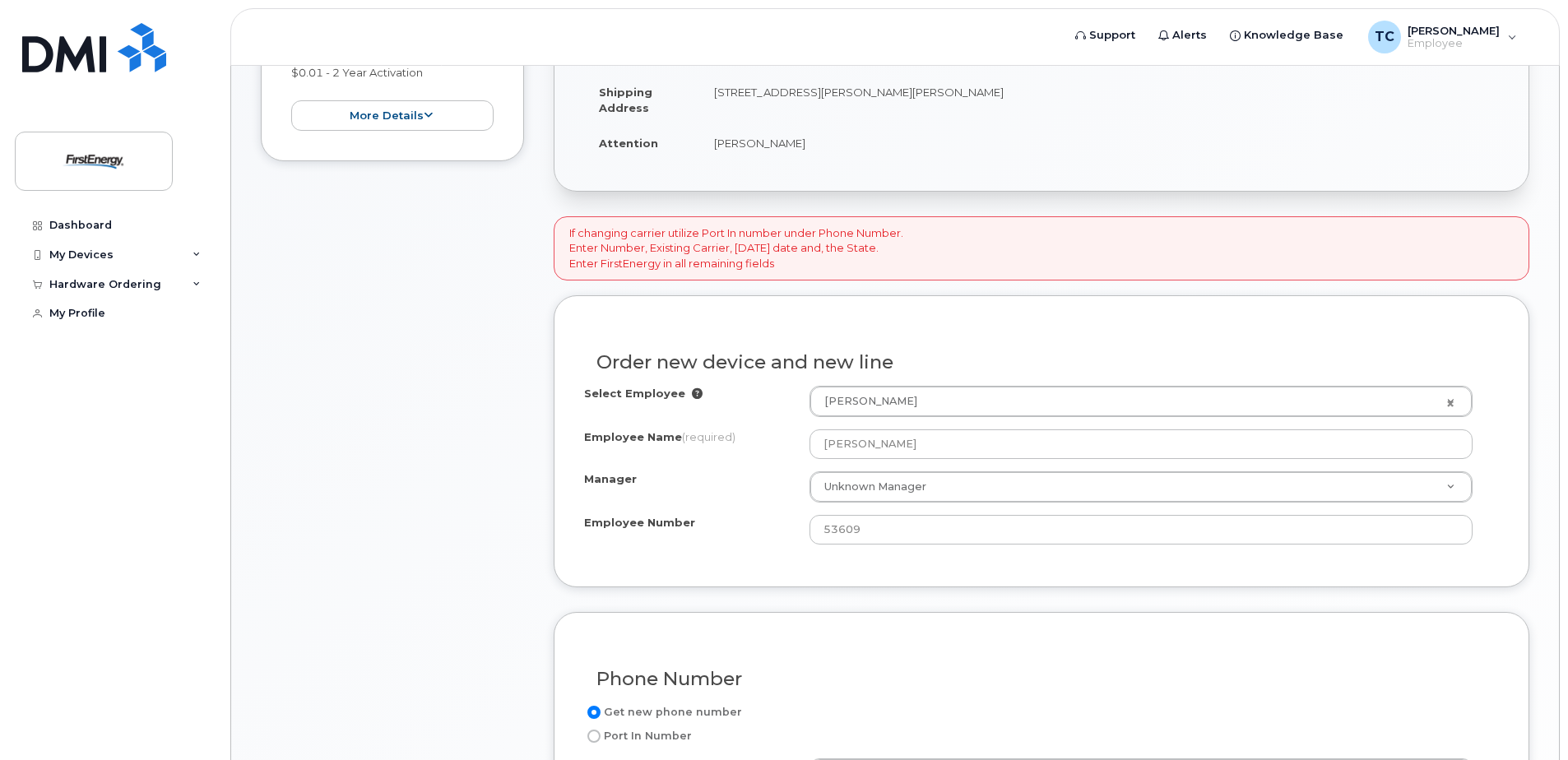
scroll to position [411, 0]
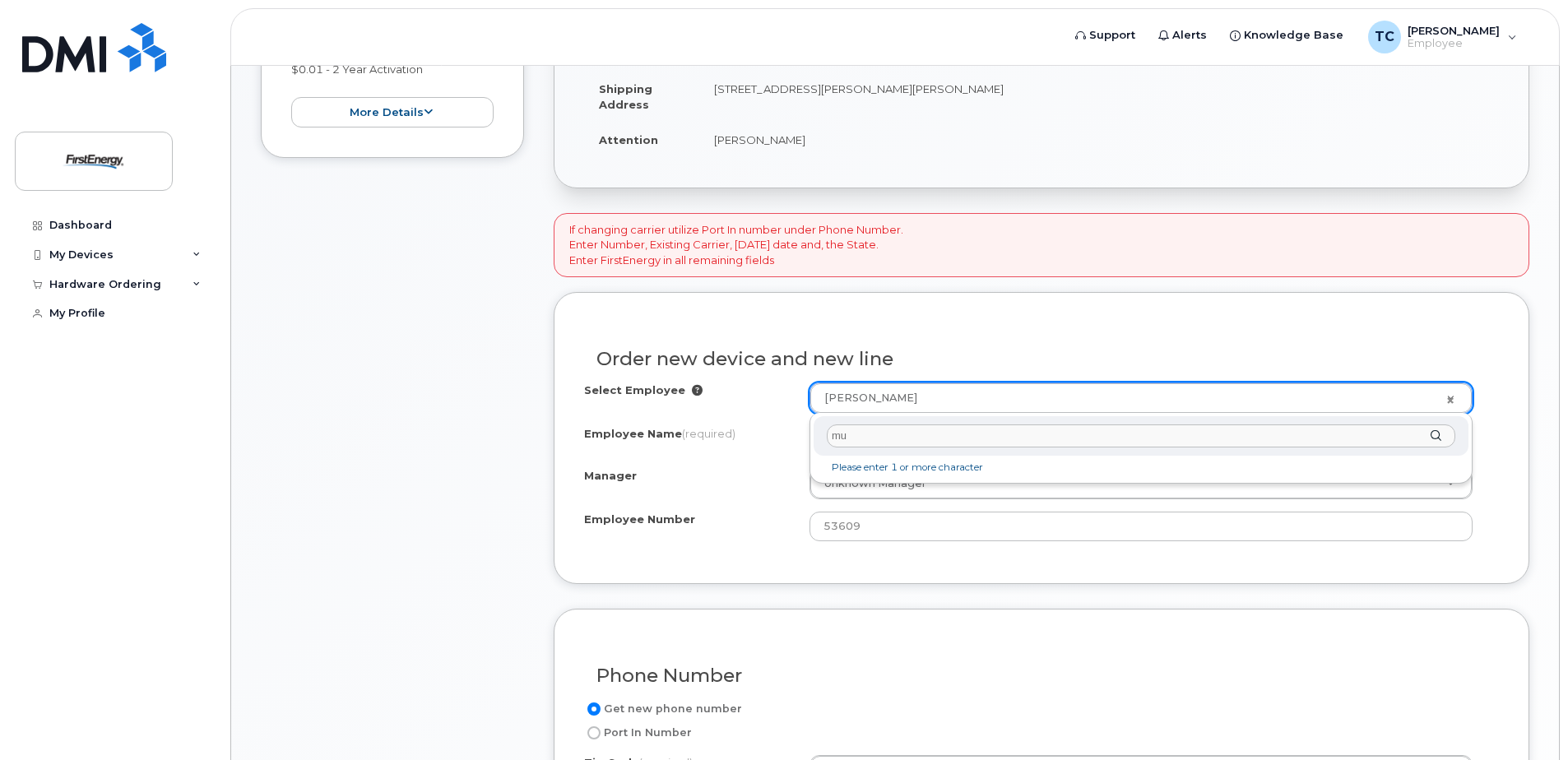
type input "m"
type input "1022660"
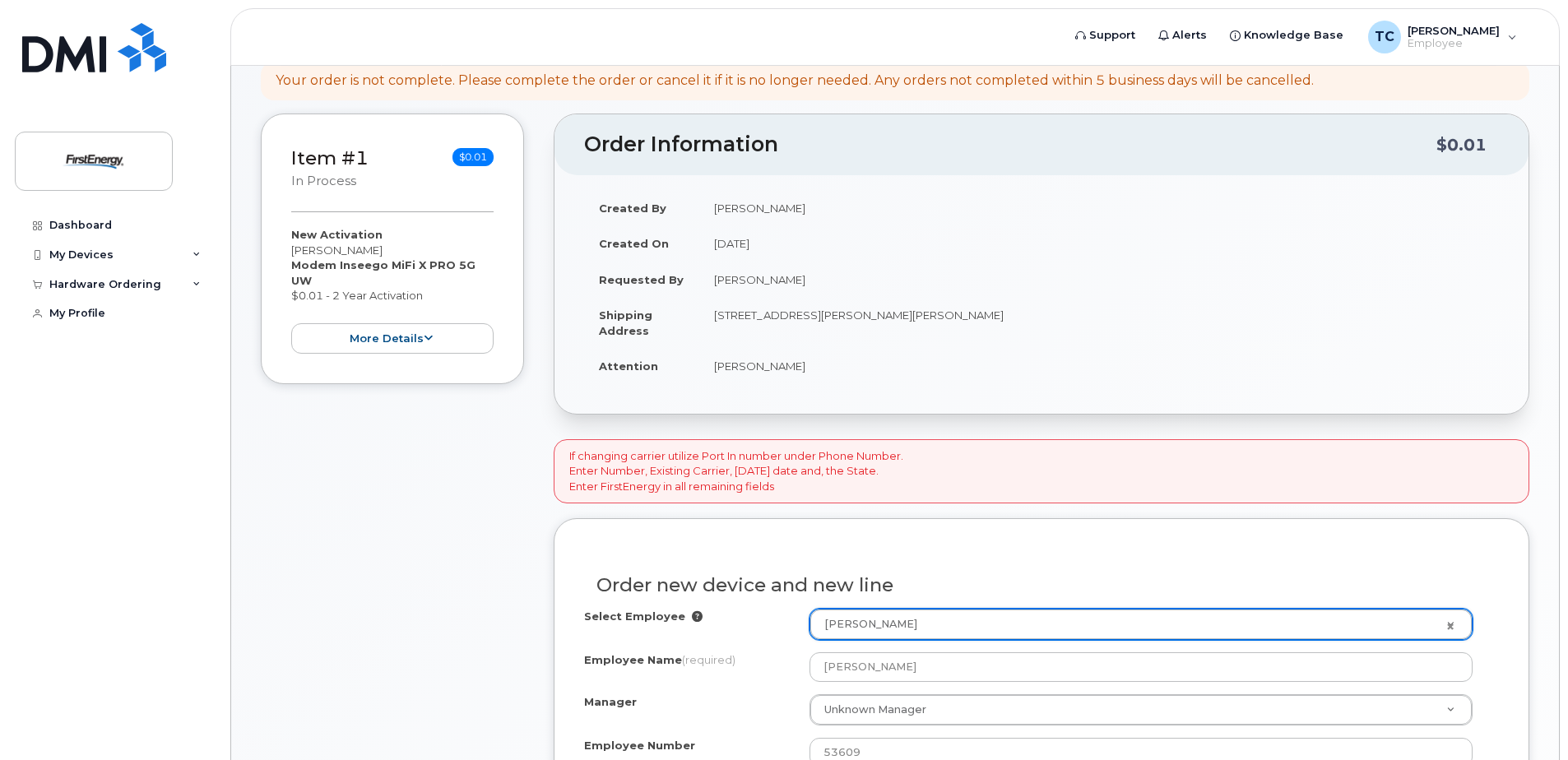
scroll to position [165, 0]
